Goal: Task Accomplishment & Management: Complete application form

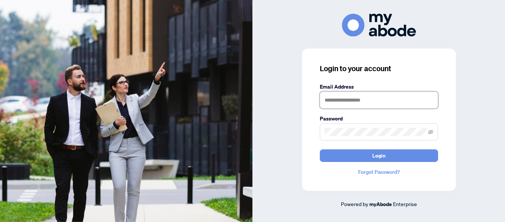
click at [346, 107] on input "text" at bounding box center [379, 99] width 118 height 17
type input "**********"
click at [320, 149] on button "Login" at bounding box center [379, 155] width 118 height 13
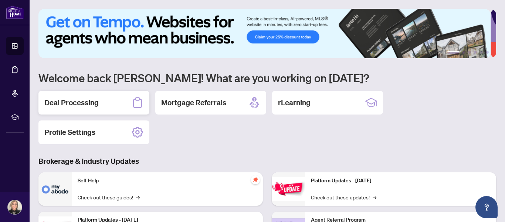
click at [100, 103] on div "Deal Processing" at bounding box center [93, 103] width 111 height 24
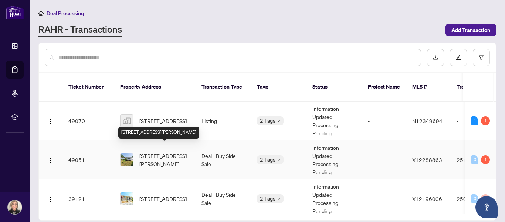
click at [172, 151] on span "[STREET_ADDRESS][PERSON_NAME]" at bounding box center [164, 159] width 50 height 16
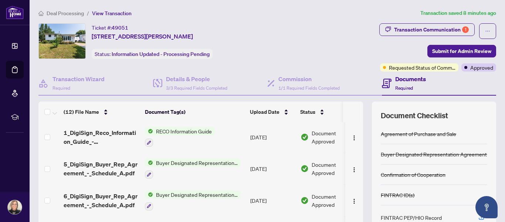
scroll to position [88, 0]
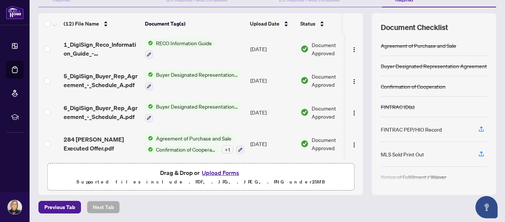
click at [212, 172] on button "Upload Forms" at bounding box center [221, 173] width 42 height 10
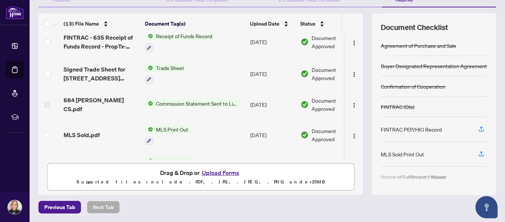
scroll to position [0, 0]
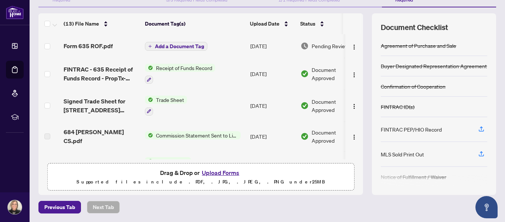
click at [189, 45] on span "Add a Document Tag" at bounding box center [179, 46] width 49 height 5
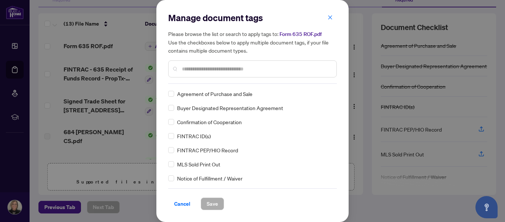
click at [212, 70] on input "text" at bounding box center [256, 69] width 149 height 8
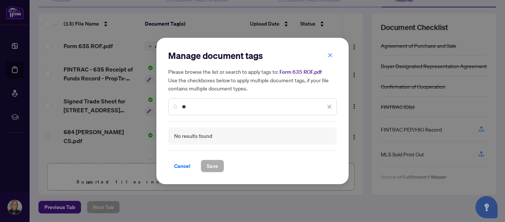
type input "*"
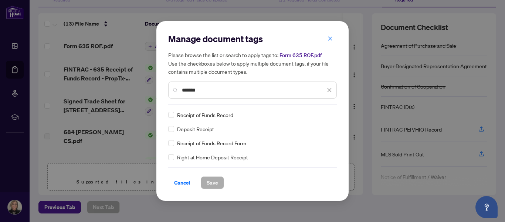
type input "*******"
click at [215, 178] on span "Save" at bounding box center [212, 182] width 11 height 12
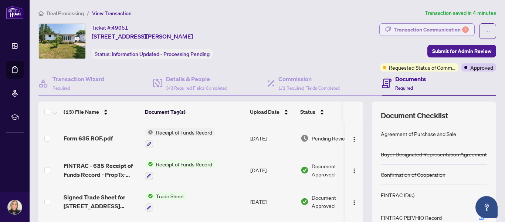
click at [430, 29] on div "Transaction Communication 1" at bounding box center [431, 30] width 75 height 12
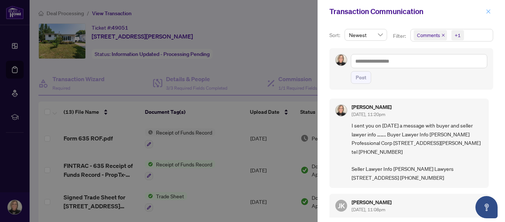
click at [489, 10] on icon "close" at bounding box center [488, 11] width 5 height 5
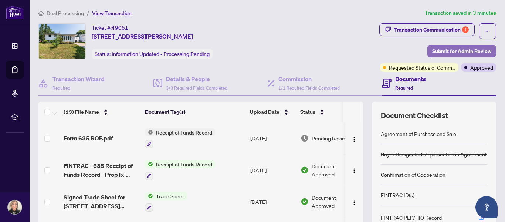
click at [448, 52] on span "Submit for Admin Review" at bounding box center [461, 51] width 59 height 12
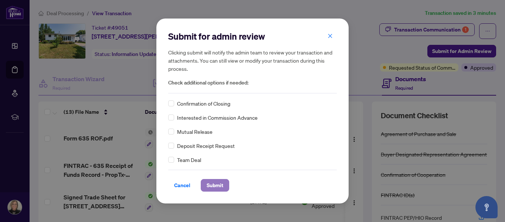
click at [220, 188] on span "Submit" at bounding box center [215, 185] width 17 height 12
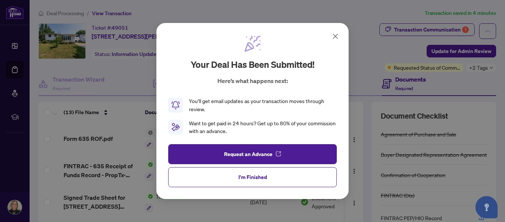
click at [335, 38] on icon at bounding box center [335, 36] width 9 height 9
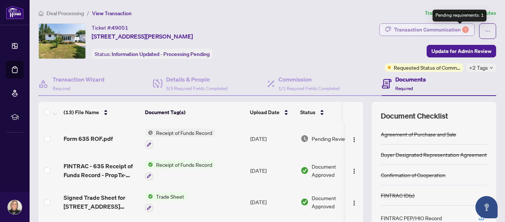
click at [462, 30] on div "1" at bounding box center [465, 29] width 7 height 7
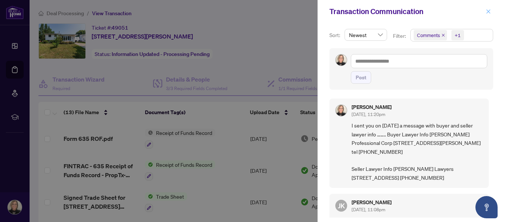
click at [488, 12] on icon "close" at bounding box center [489, 11] width 4 height 4
